Goal: Task Accomplishment & Management: Complete application form

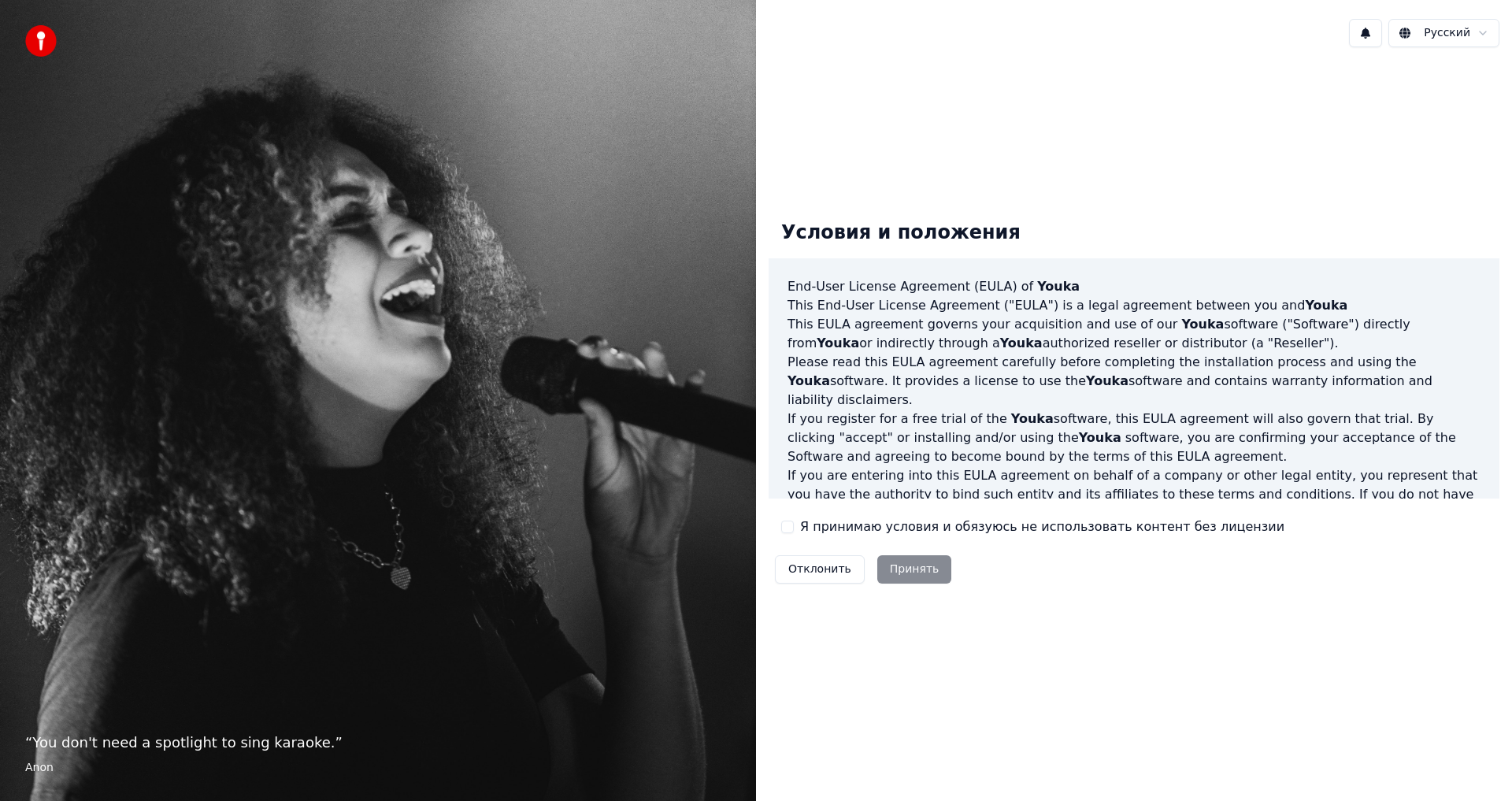
click at [909, 572] on div "Отклонить Принять" at bounding box center [863, 569] width 189 height 41
click at [905, 572] on div "Отклонить Принять" at bounding box center [863, 569] width 189 height 41
click at [909, 570] on div "Отклонить Принять" at bounding box center [863, 569] width 189 height 41
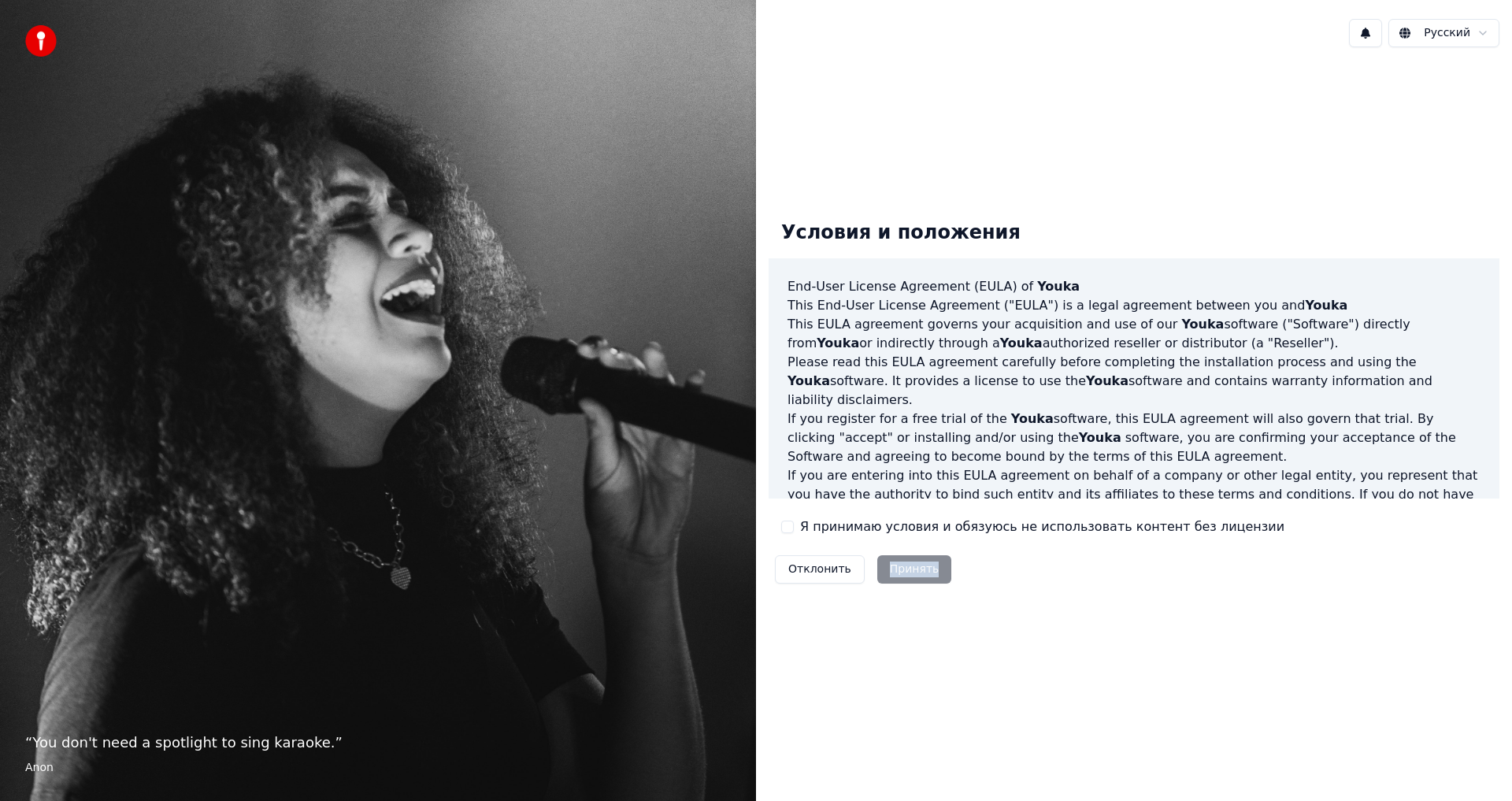
click at [909, 570] on div "Отклонить Принять" at bounding box center [863, 569] width 189 height 41
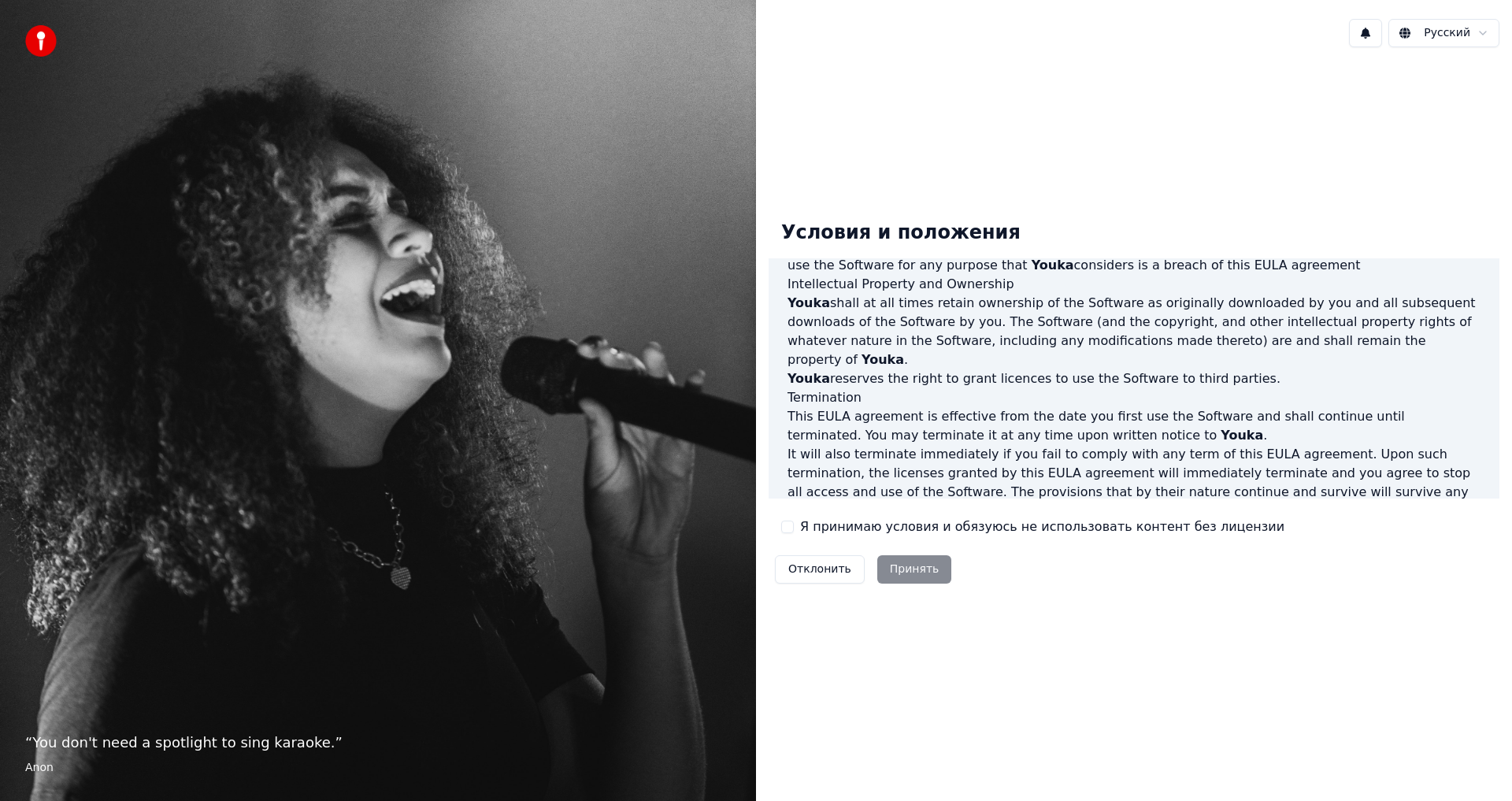
scroll to position [629, 0]
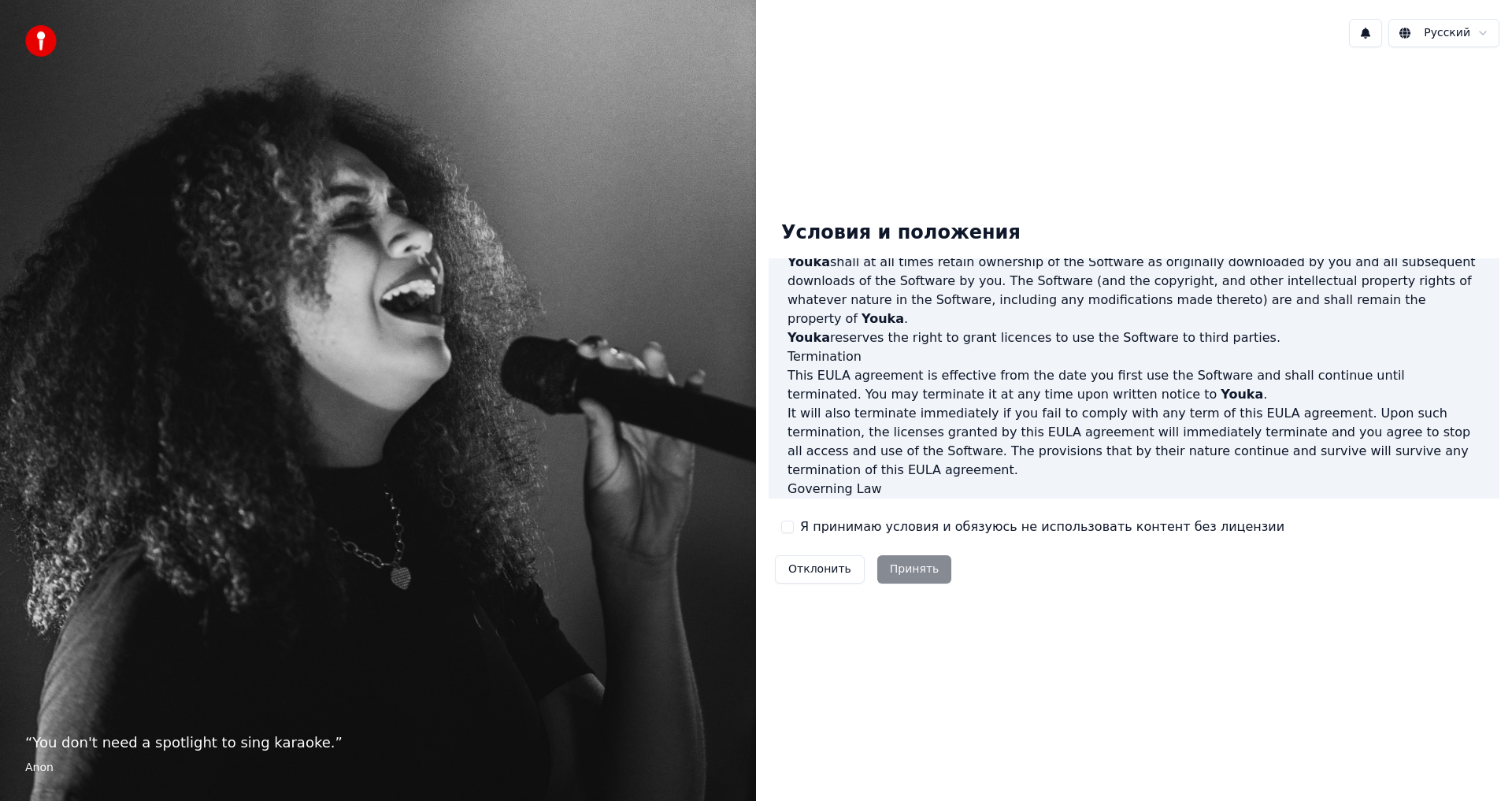
click at [905, 573] on div "Отклонить Принять" at bounding box center [863, 569] width 189 height 41
click at [914, 526] on label "Я принимаю условия и обязуюсь не использовать контент без лицензии" at bounding box center [1043, 527] width 484 height 18
click at [794, 526] on button "Я принимаю условия и обязуюсь не использовать контент без лицензии" at bounding box center [787, 527] width 13 height 13
click at [902, 564] on button "Принять" at bounding box center [914, 569] width 75 height 29
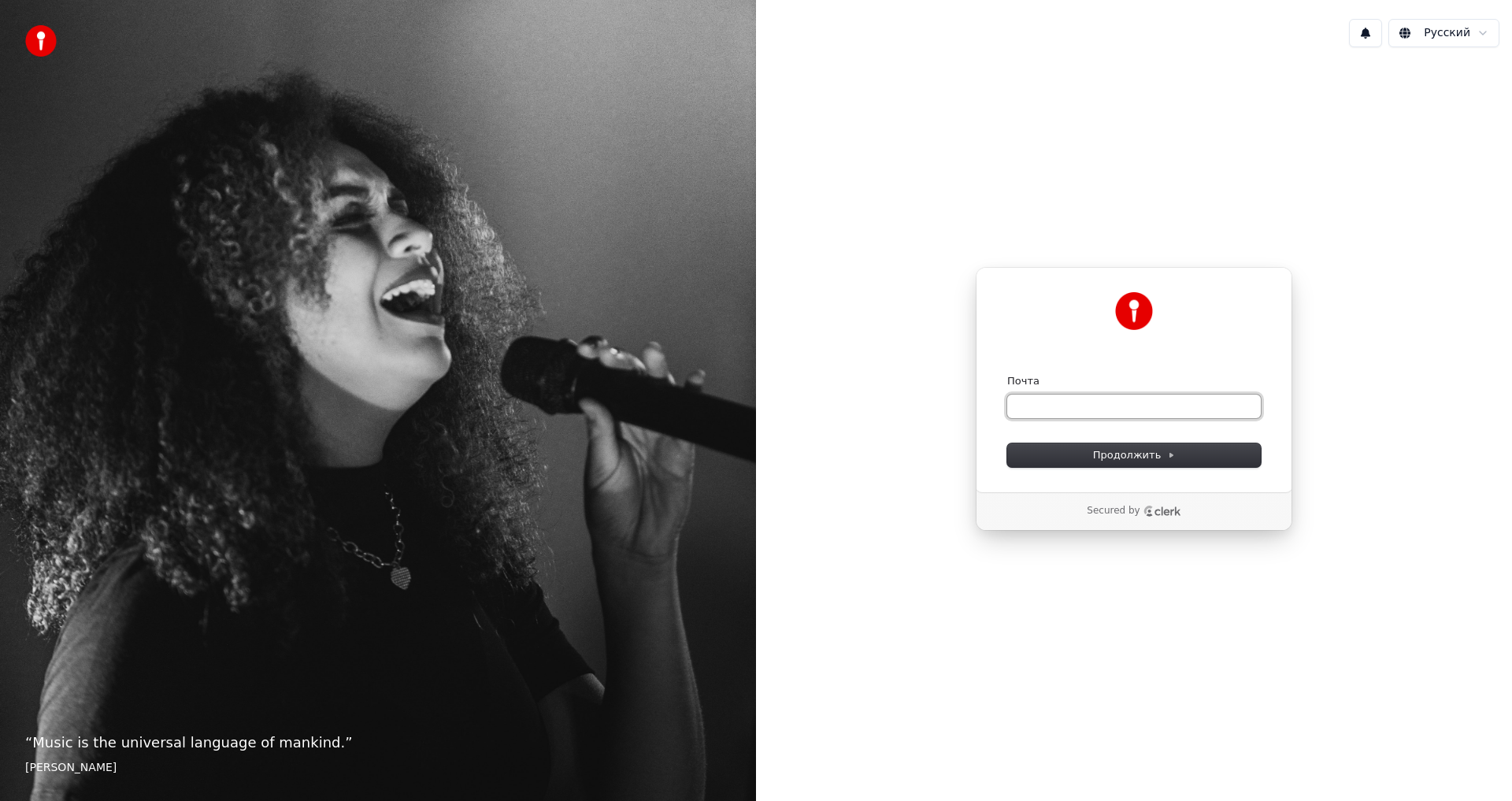
click at [1117, 407] on input "Почта" at bounding box center [1134, 407] width 253 height 24
